Goal: Task Accomplishment & Management: Manage account settings

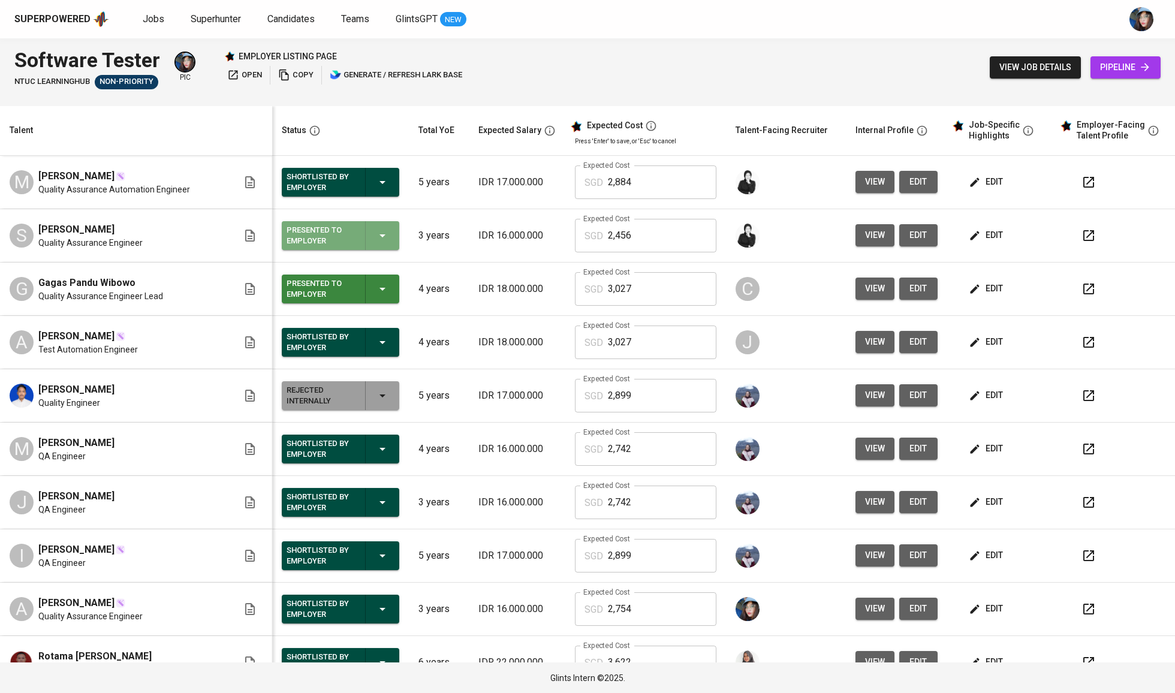
click at [389, 240] on button "Presented to Employer" at bounding box center [341, 235] width 118 height 29
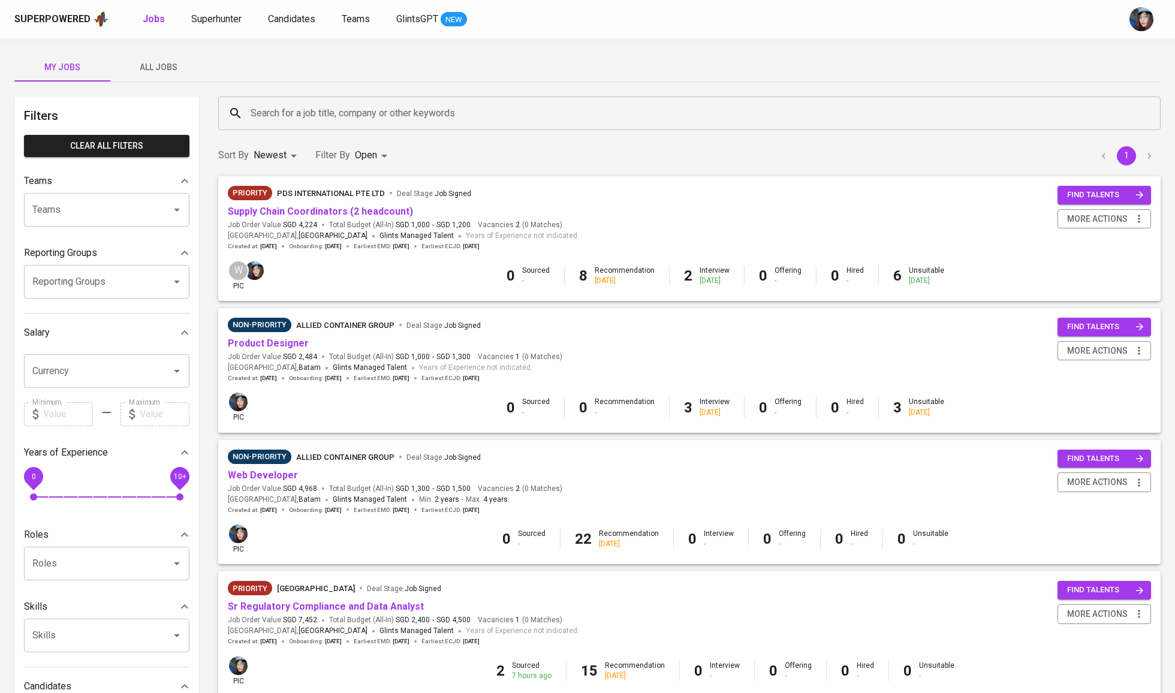
click at [300, 111] on input "Search for a job title, company or other keywords" at bounding box center [693, 113] width 890 height 23
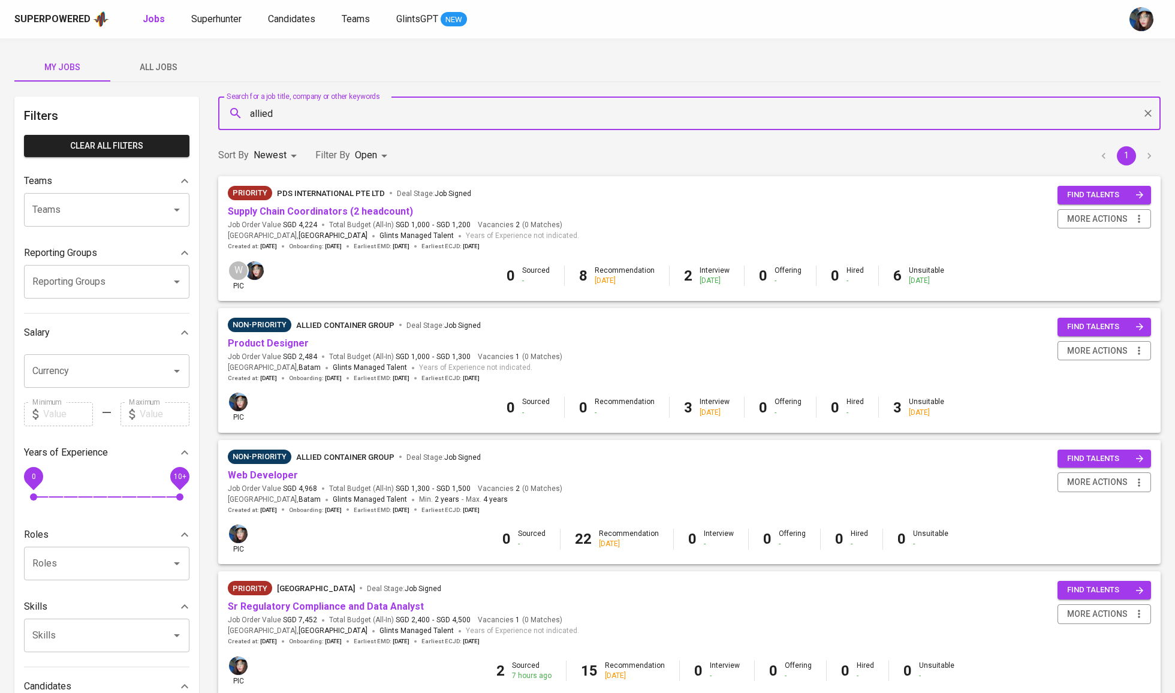
type input "allied"
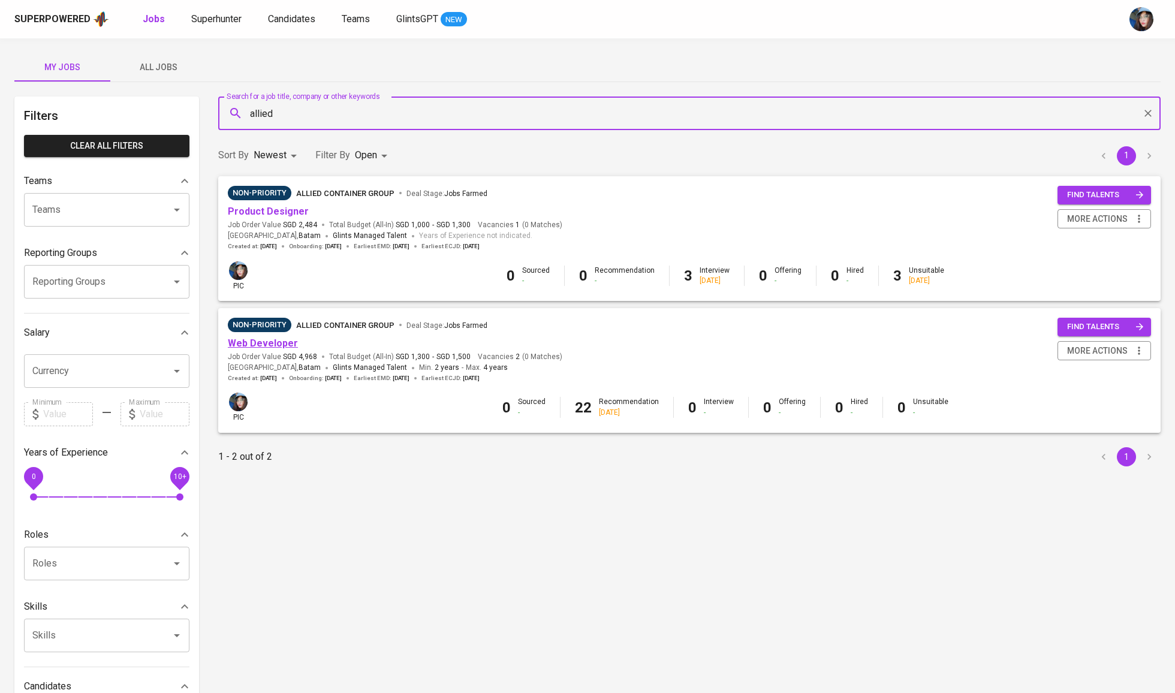
click at [274, 345] on link "Web Developer" at bounding box center [263, 343] width 70 height 11
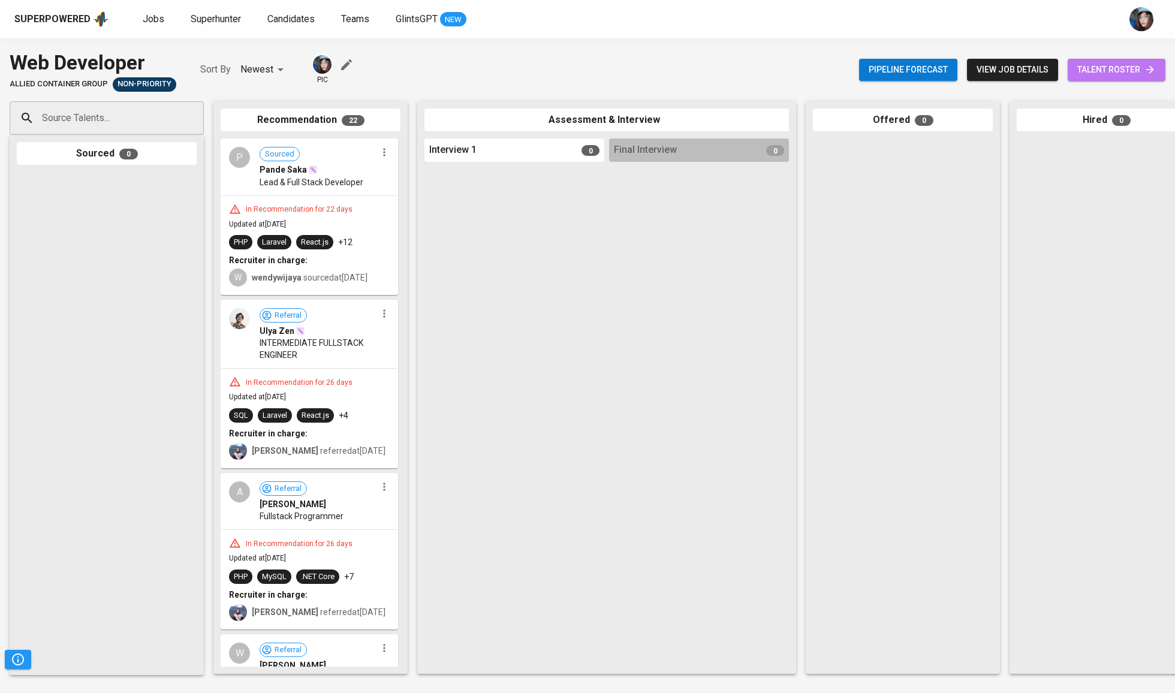
click at [1100, 72] on span "talent roster" at bounding box center [1116, 69] width 79 height 15
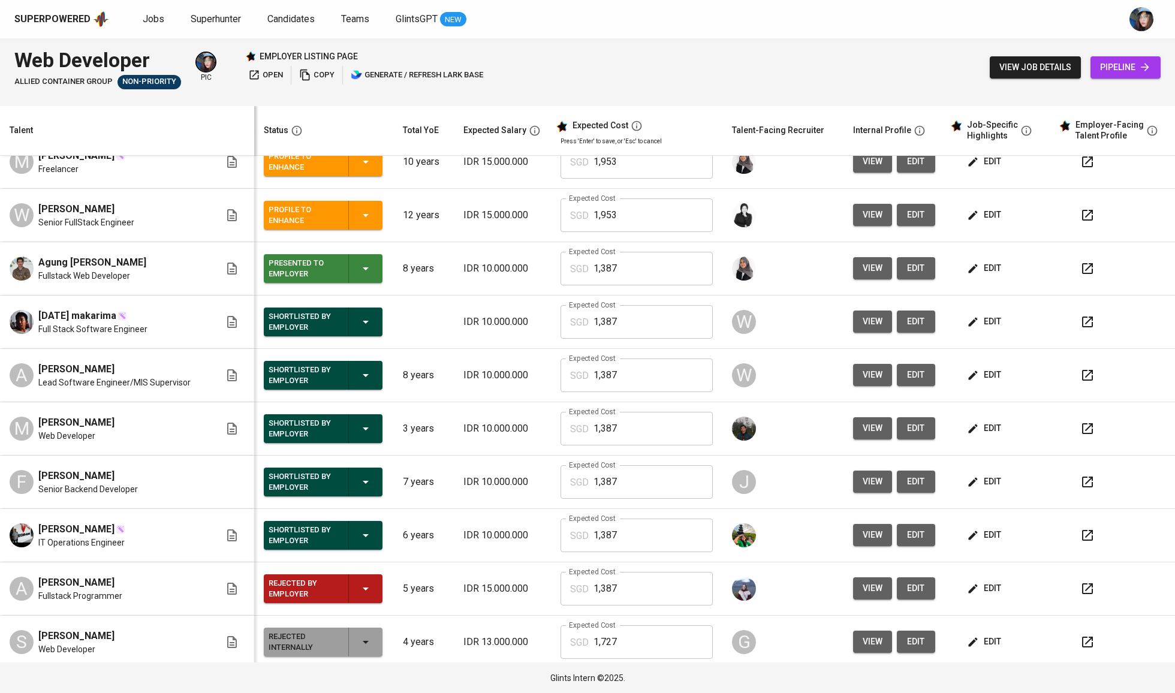
scroll to position [343, 0]
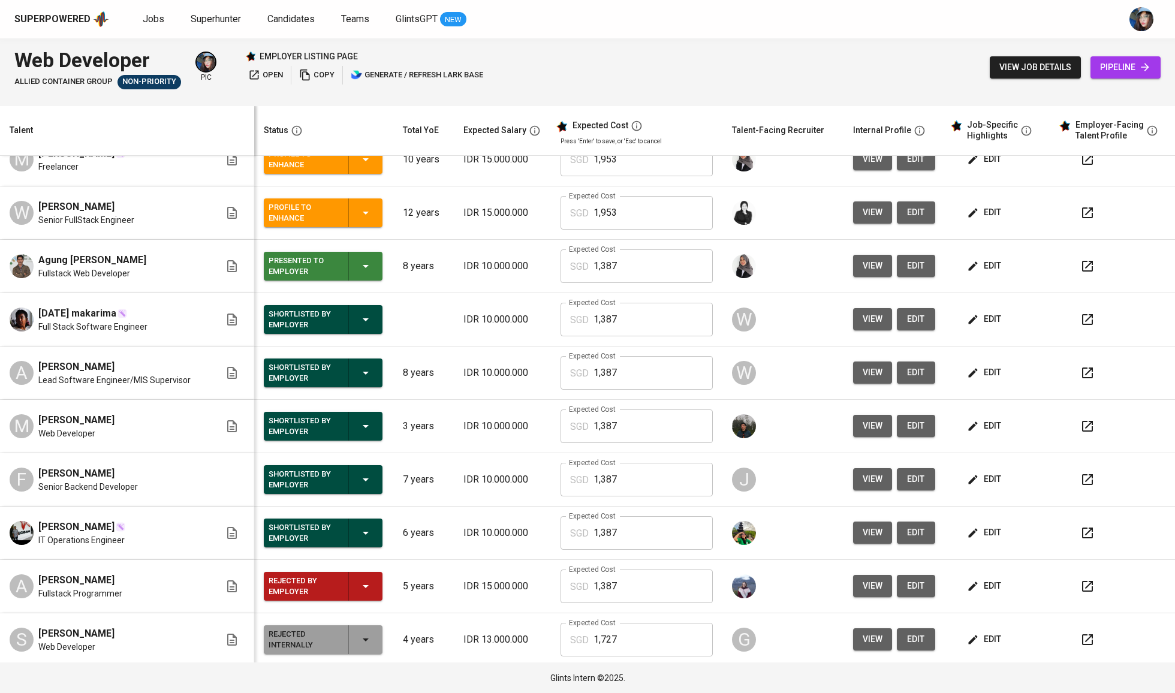
click at [974, 320] on span "edit" at bounding box center [985, 319] width 32 height 15
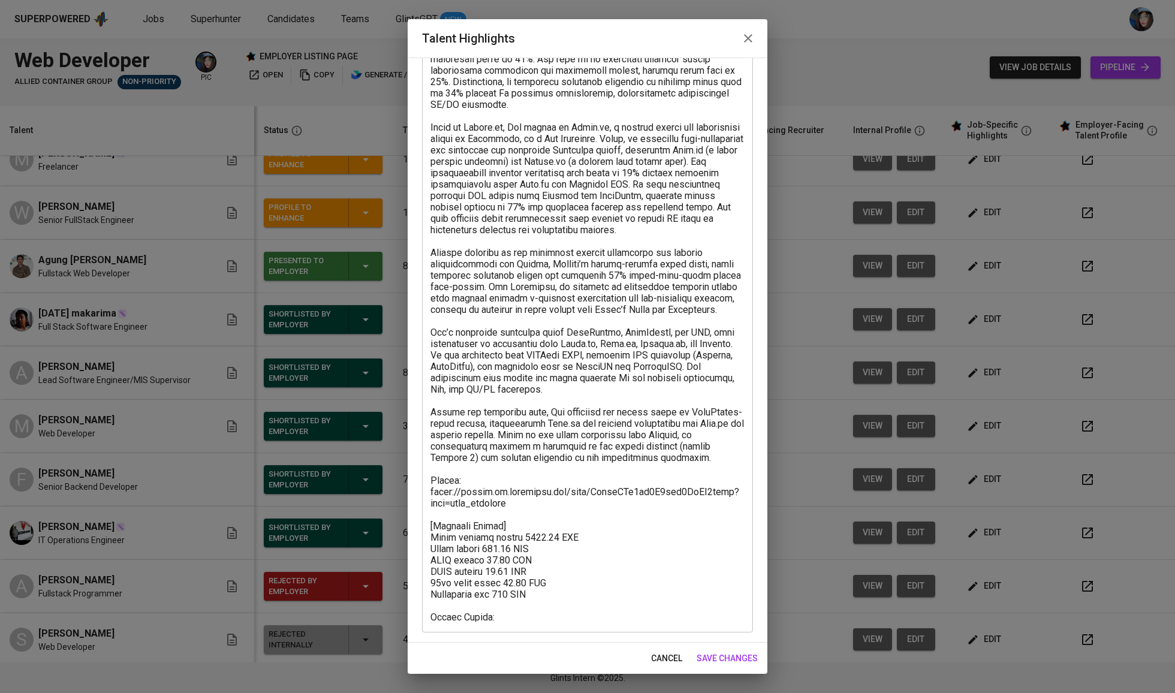
scroll to position [209, 0]
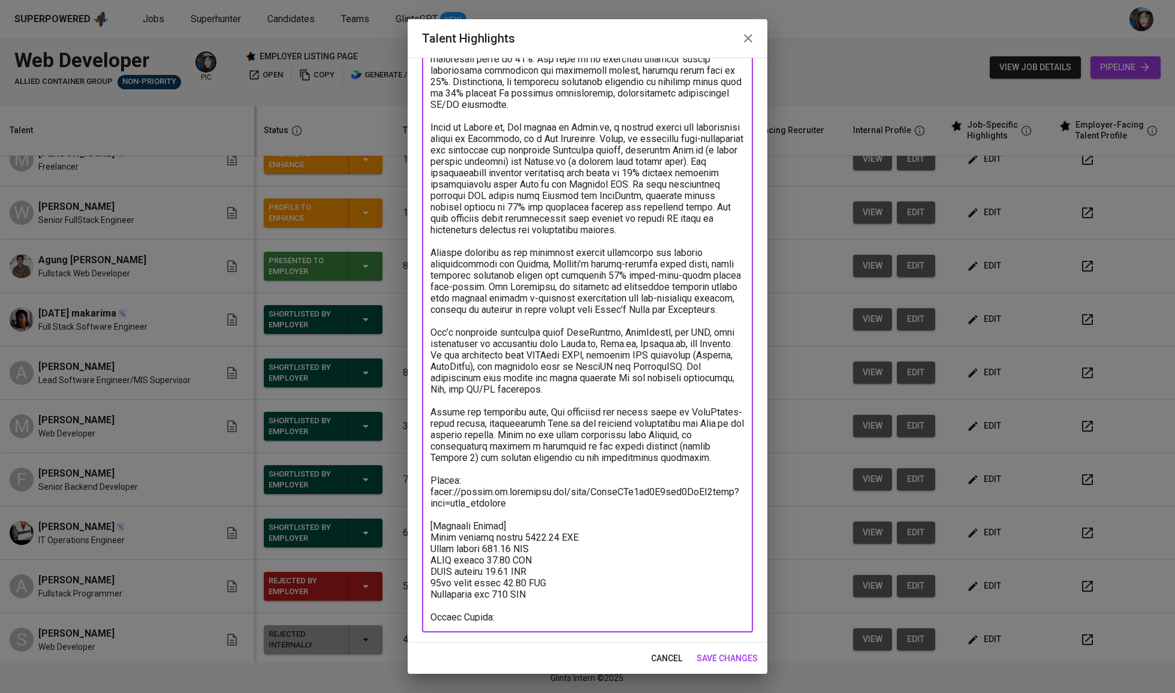
drag, startPoint x: 512, startPoint y: 490, endPoint x: 411, endPoint y: 478, distance: 101.4
click at [411, 478] on div "Enhance the Talent's profile by adding highlights relevant to this job - accomp…" at bounding box center [588, 350] width 360 height 585
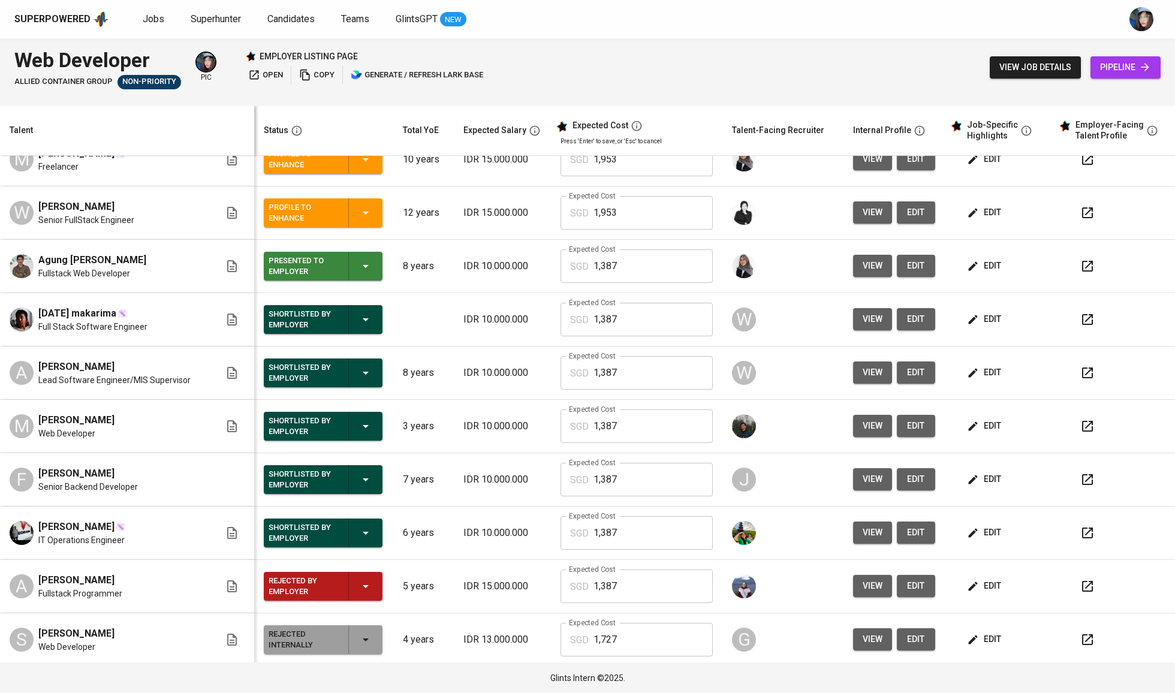
click at [981, 380] on span "edit" at bounding box center [985, 372] width 32 height 15
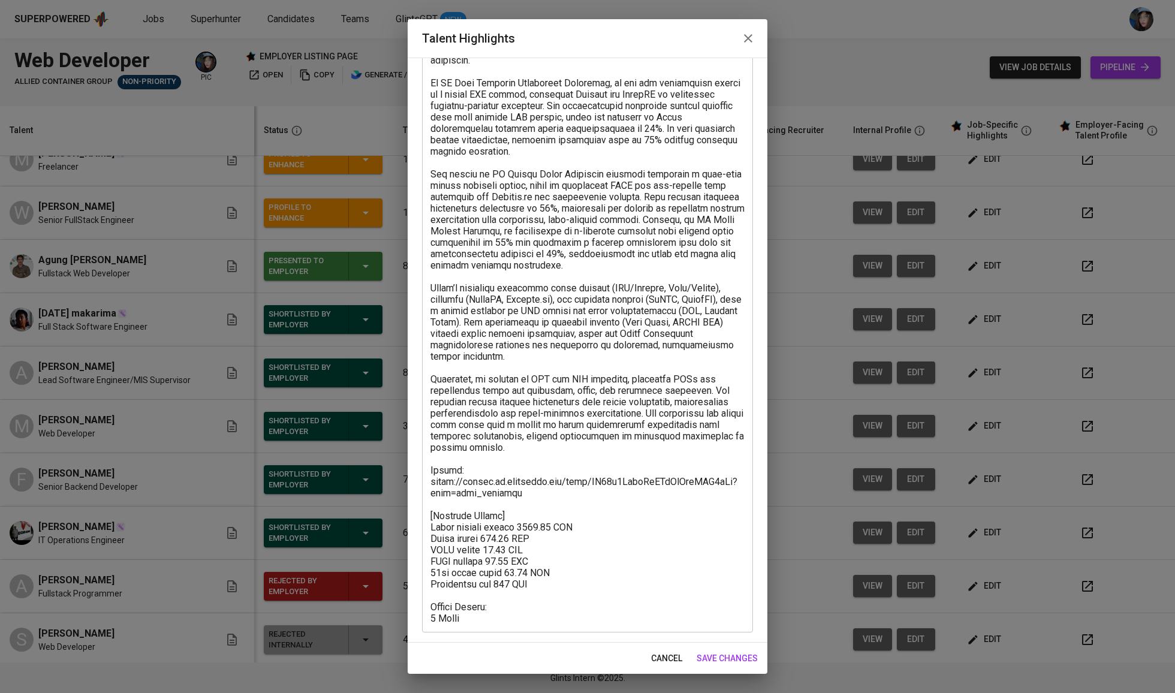
scroll to position [264, 0]
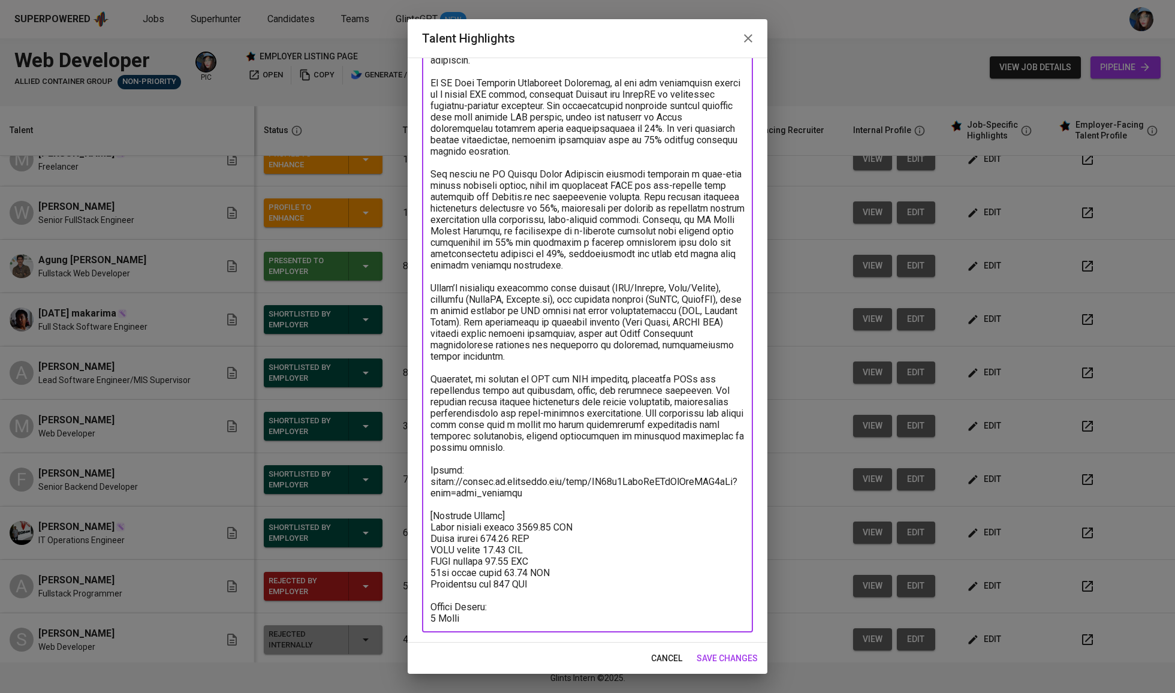
drag, startPoint x: 519, startPoint y: 475, endPoint x: 390, endPoint y: 452, distance: 131.0
click at [390, 452] on div "Talent Highlights Enhance the Talent's profile by adding highlights relevant to…" at bounding box center [587, 346] width 1175 height 693
click at [439, 456] on textarea at bounding box center [587, 246] width 314 height 749
drag, startPoint x: 523, startPoint y: 465, endPoint x: 429, endPoint y: 464, distance: 93.5
click at [429, 464] on div "x Talent Highlights" at bounding box center [587, 247] width 331 height 772
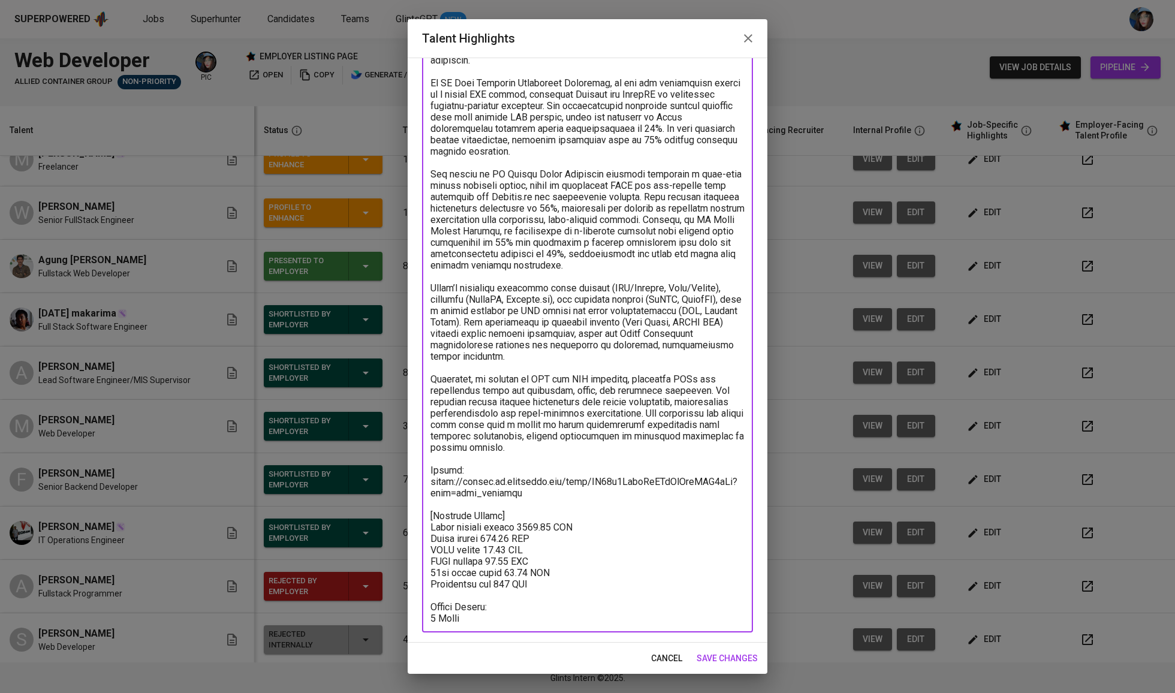
click at [449, 464] on textarea at bounding box center [587, 246] width 314 height 749
click at [480, 466] on textarea at bounding box center [587, 246] width 314 height 749
drag, startPoint x: 524, startPoint y: 468, endPoint x: 420, endPoint y: 463, distance: 104.4
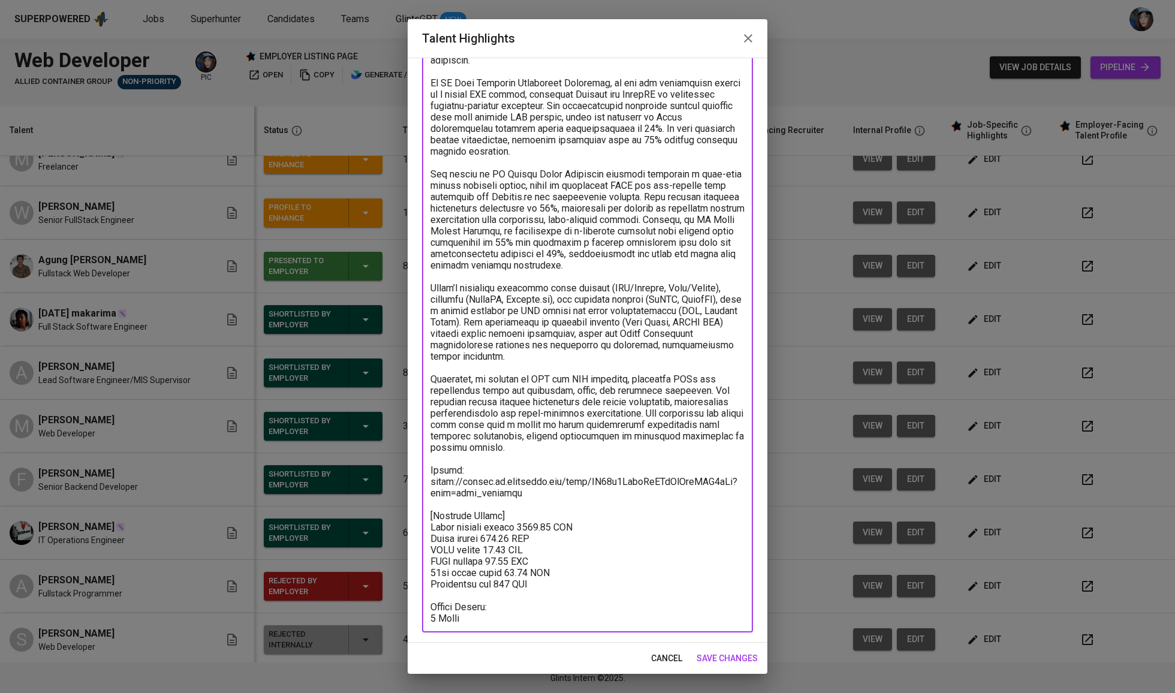
click at [420, 463] on div "Enhance the Talent's profile by adding highlights relevant to this job - accomp…" at bounding box center [588, 350] width 360 height 585
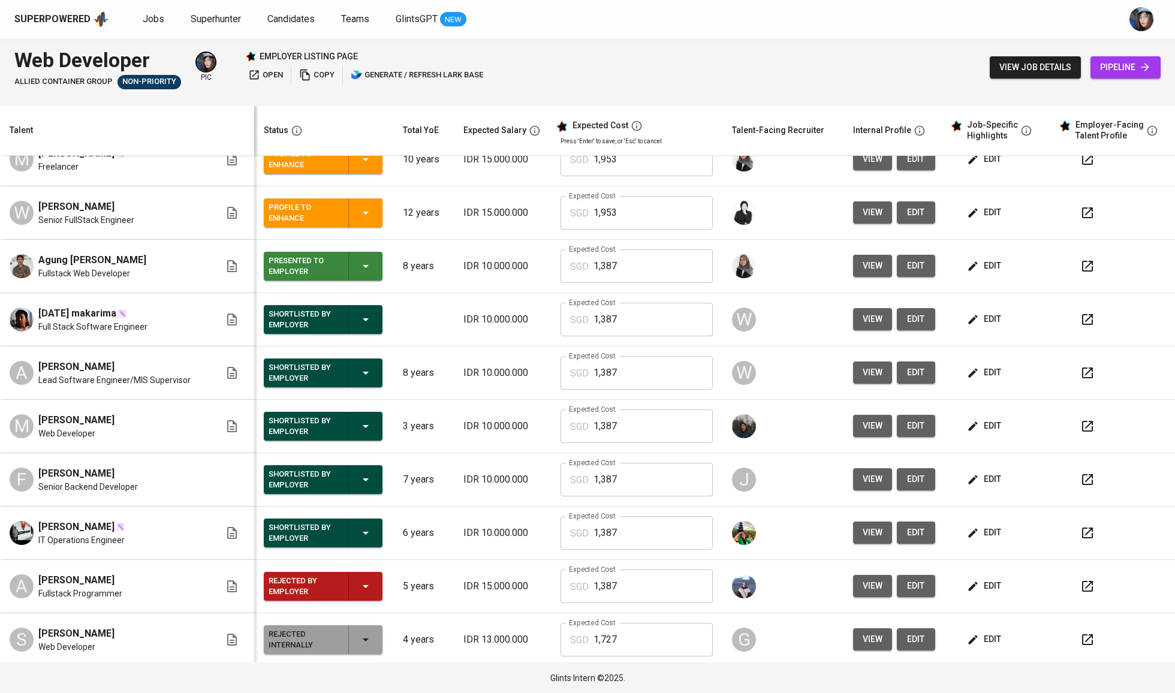
click at [166, 385] on span "Lead Software Engineer/MIS Supervisor" at bounding box center [114, 380] width 152 height 12
click at [166, 386] on span "Lead Software Engineer/MIS Supervisor" at bounding box center [114, 380] width 152 height 12
click at [993, 427] on button "edit" at bounding box center [985, 426] width 41 height 22
click at [975, 483] on span "edit" at bounding box center [985, 479] width 32 height 15
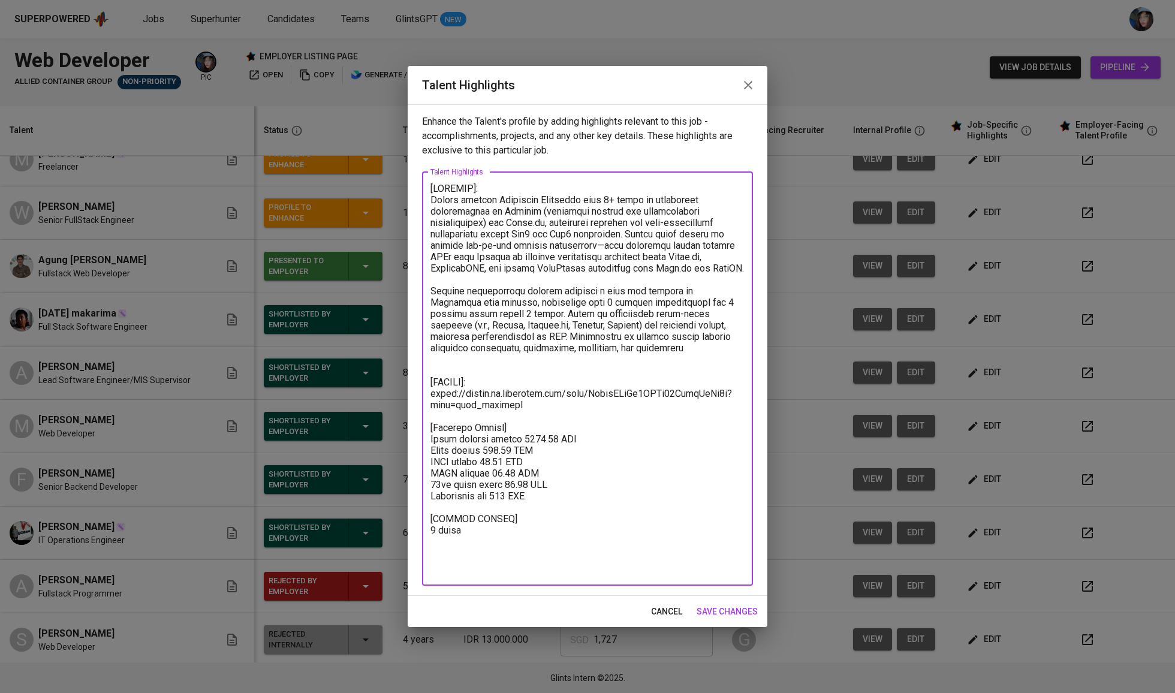
drag, startPoint x: 535, startPoint y: 403, endPoint x: 394, endPoint y: 394, distance: 141.7
click at [394, 394] on div "Talent Highlights Enhance the Talent's profile by adding highlights relevant to…" at bounding box center [587, 346] width 1175 height 693
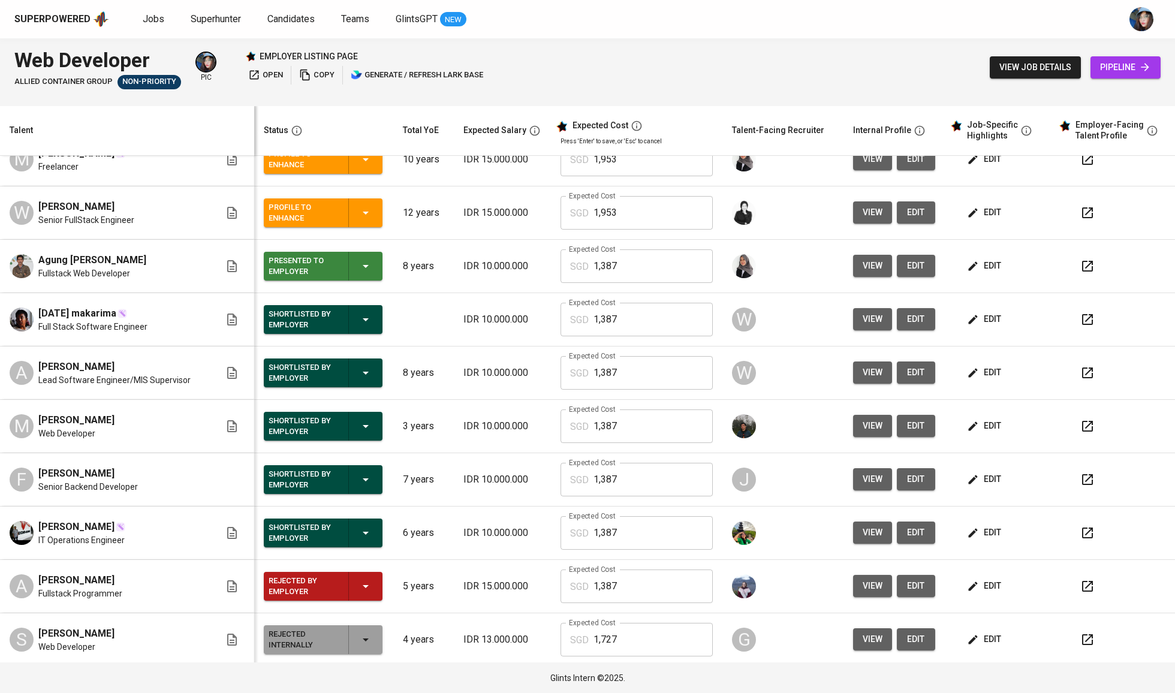
click at [994, 540] on button "edit" at bounding box center [985, 533] width 41 height 22
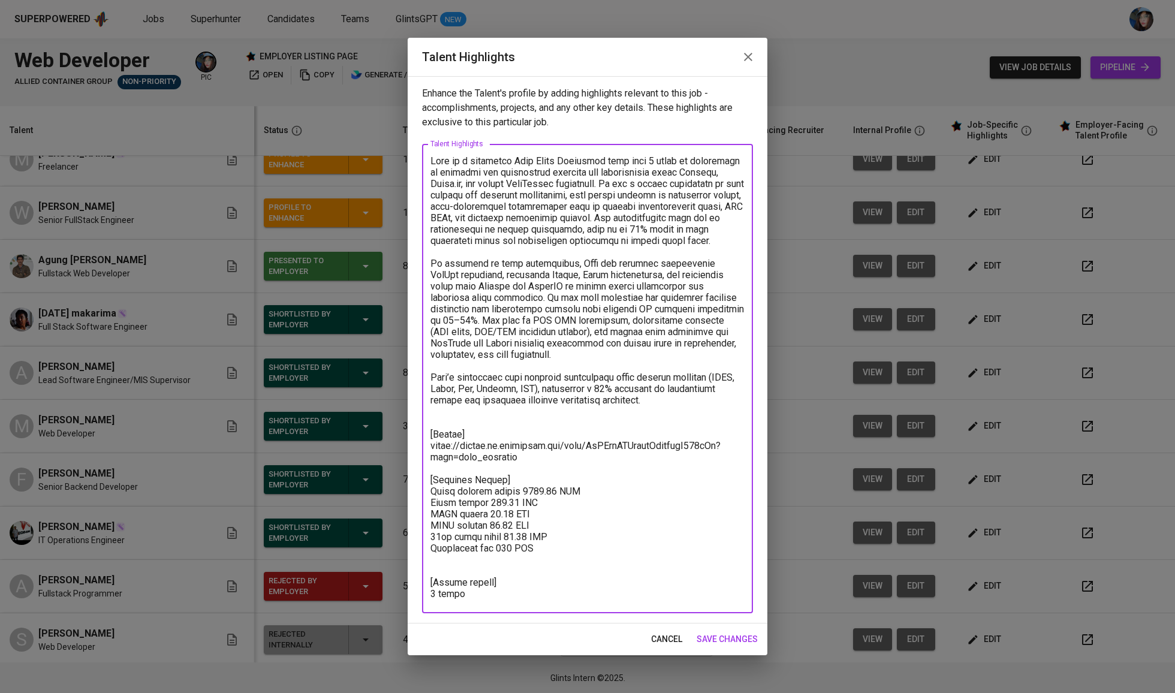
drag, startPoint x: 531, startPoint y: 466, endPoint x: 410, endPoint y: 453, distance: 121.8
click at [410, 453] on div "Enhance the Talent's profile by adding highlights relevant to this job - accomp…" at bounding box center [588, 349] width 360 height 547
